Goal: Information Seeking & Learning: Learn about a topic

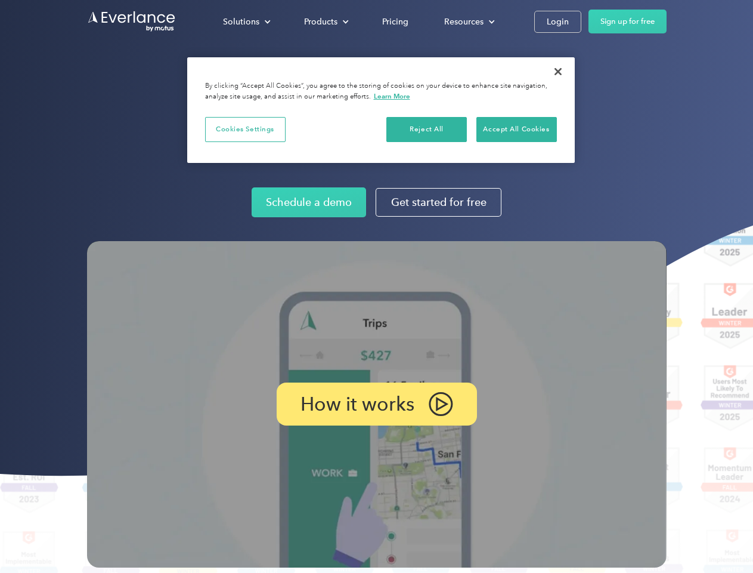
click at [376, 286] on img at bounding box center [377, 404] width 580 height 326
click at [246, 21] on div "Solutions" at bounding box center [241, 21] width 36 height 15
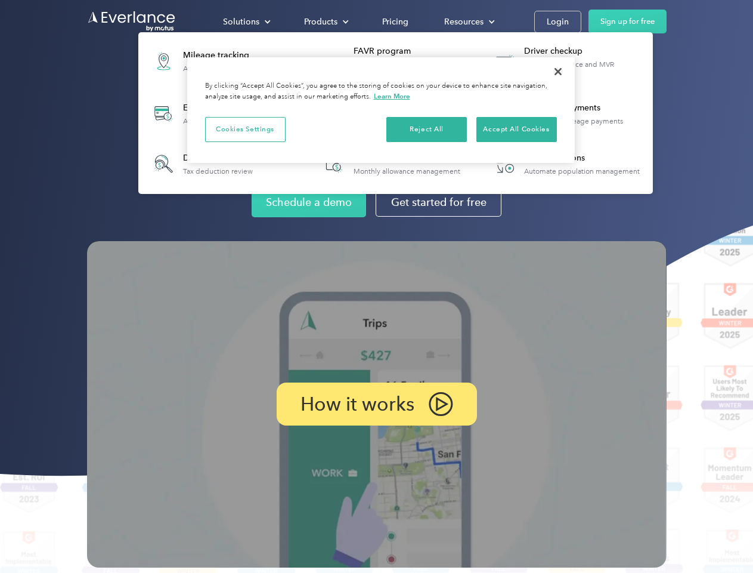
click at [325, 21] on div "Products" at bounding box center [320, 21] width 33 height 15
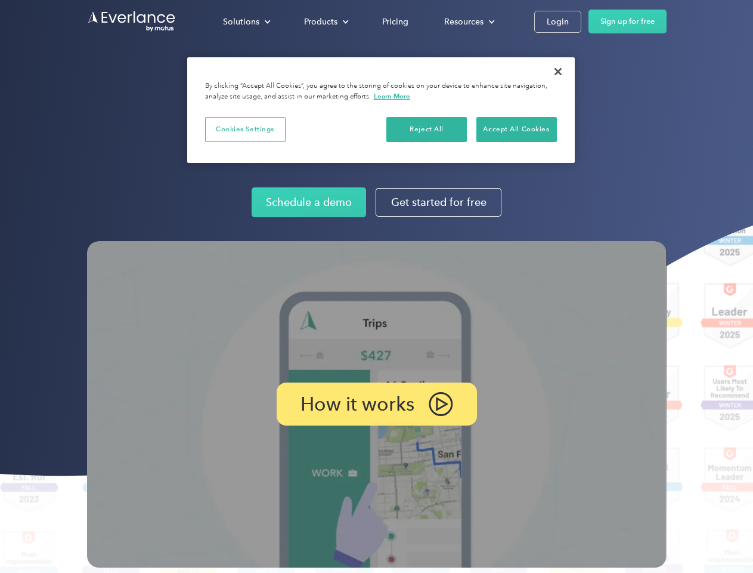
click at [468, 21] on div "Resources" at bounding box center [463, 21] width 39 height 15
click at [376, 404] on p "How it works" at bounding box center [358, 404] width 114 height 14
click at [245, 129] on button "Cookies Settings" at bounding box center [245, 129] width 81 height 25
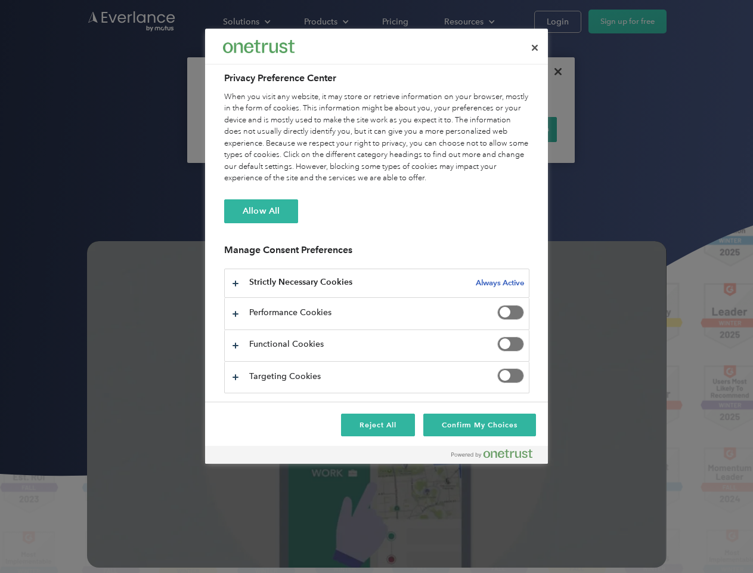
click at [427, 129] on div "When you visit any website, it may store or retrieve information on your browse…" at bounding box center [376, 137] width 305 height 93
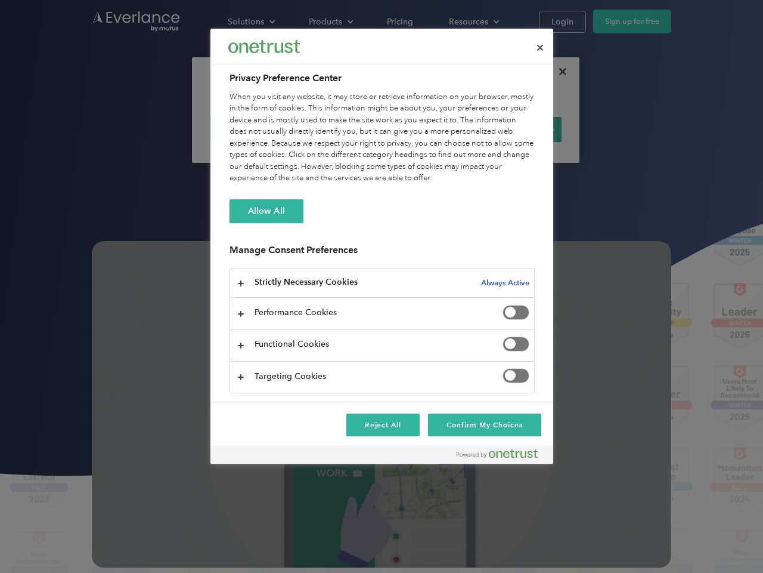
click at [517, 129] on div "When you visit any website, it may store or retrieve information on your browse…" at bounding box center [382, 137] width 305 height 93
click at [558, 72] on div at bounding box center [381, 286] width 763 height 573
